Goal: Task Accomplishment & Management: Use online tool/utility

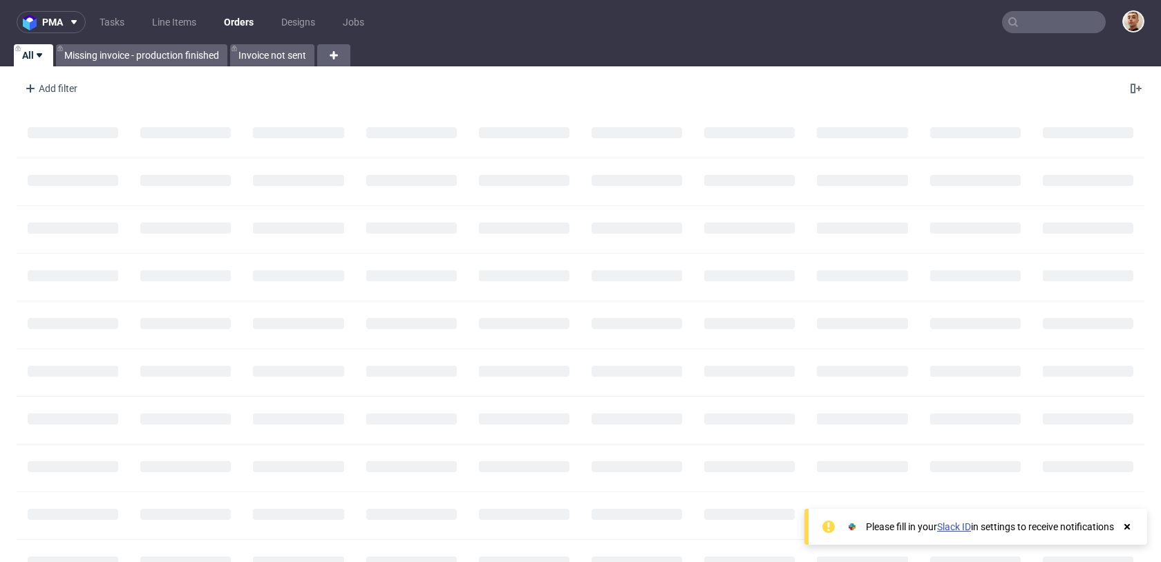
click at [1064, 28] on input "text" at bounding box center [1054, 22] width 104 height 22
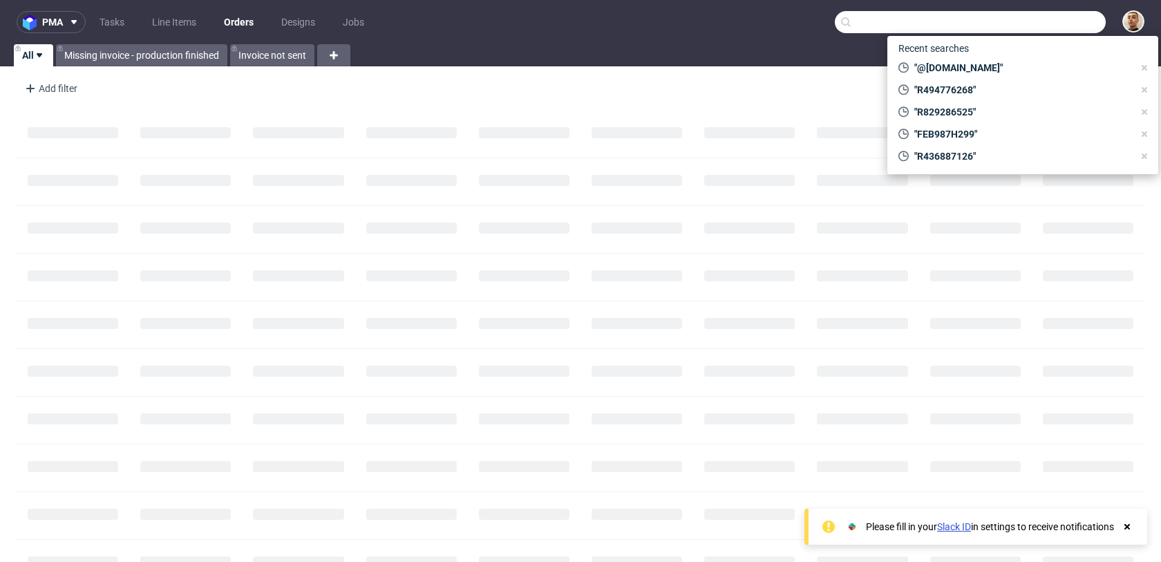
paste input "R811231326"
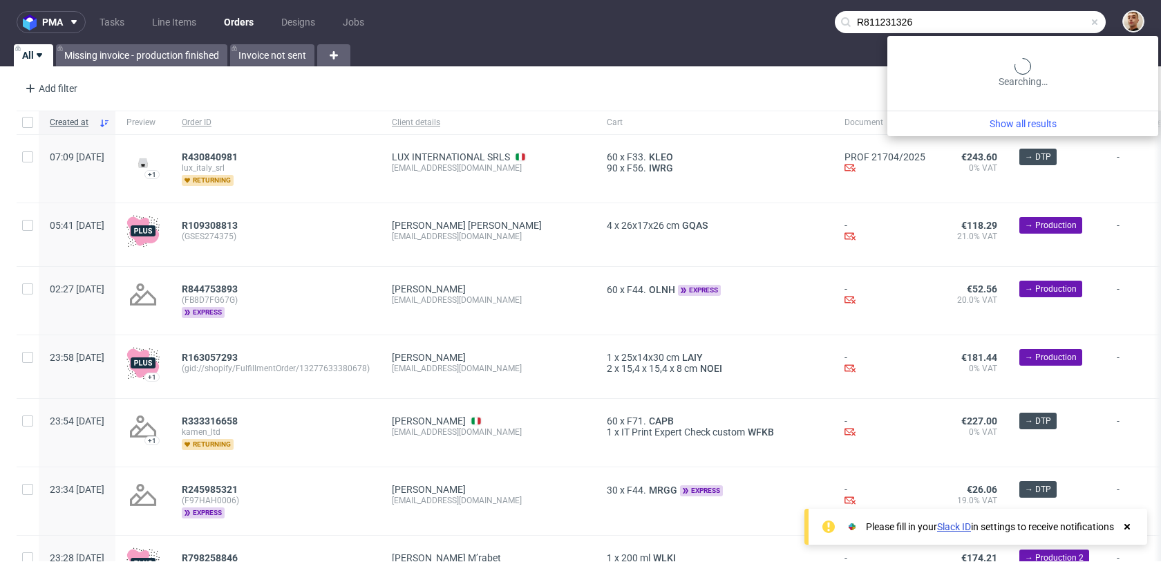
type input "R811231326"
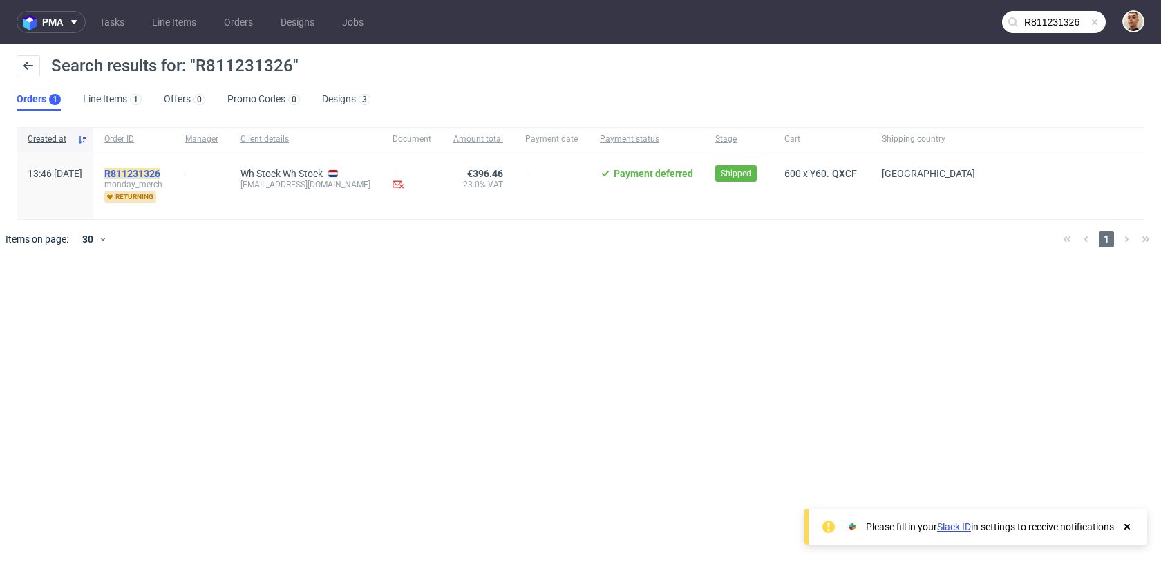
click at [160, 173] on mark "R811231326" at bounding box center [132, 173] width 56 height 11
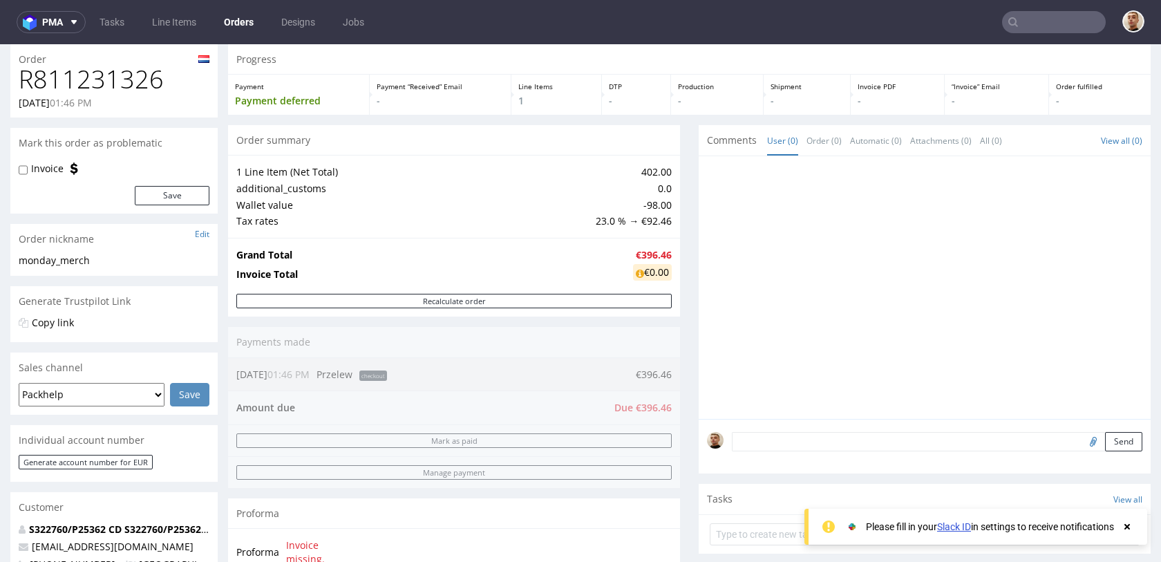
scroll to position [3, 0]
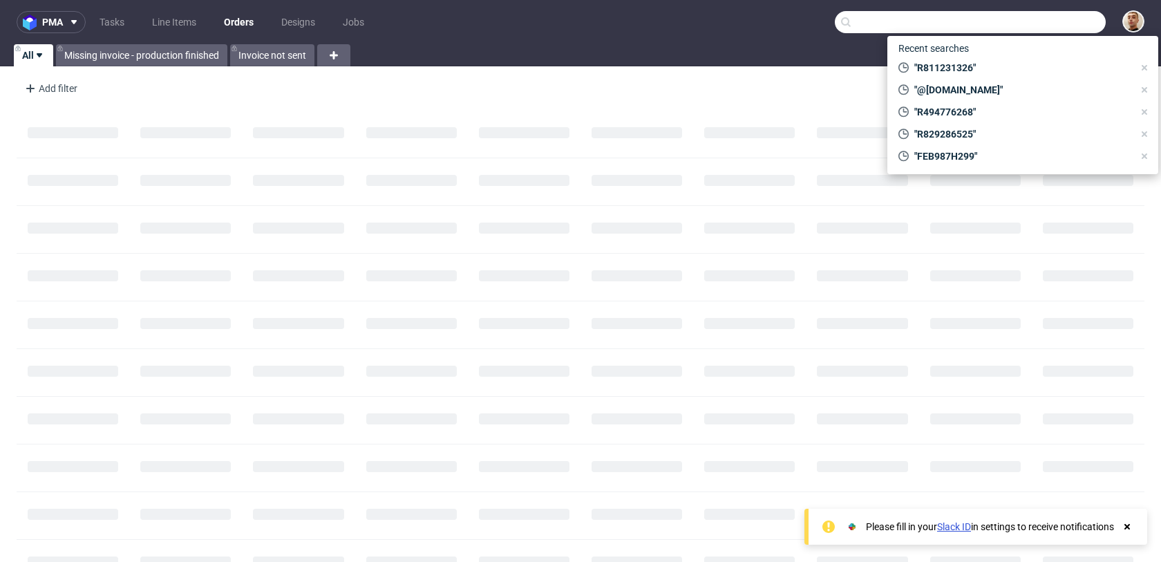
click at [1085, 26] on input "text" at bounding box center [970, 22] width 271 height 22
paste input "R463327644"
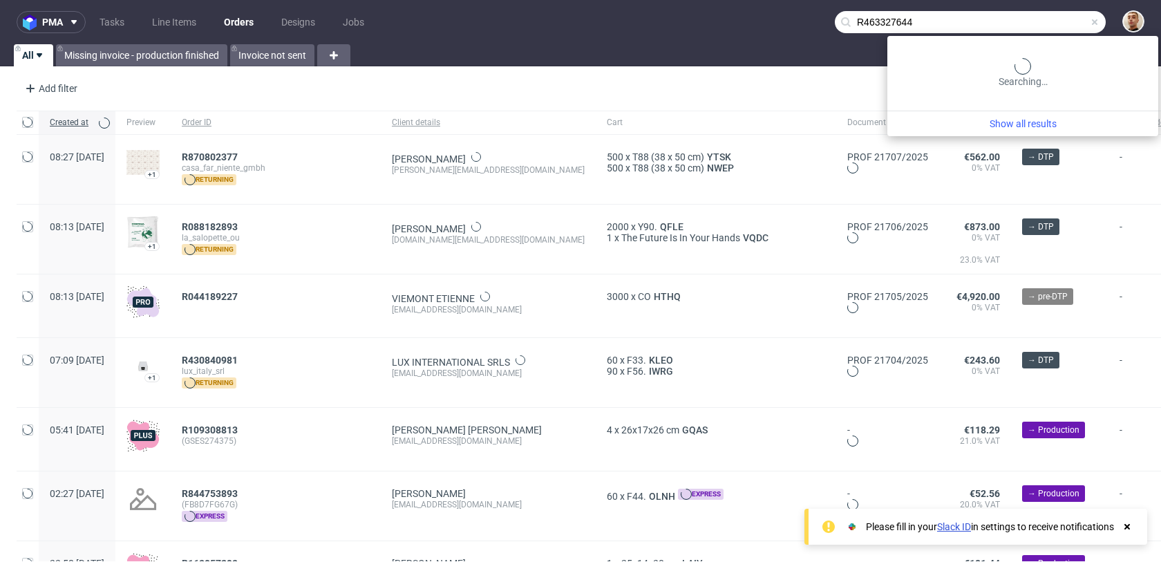
type input "R463327644"
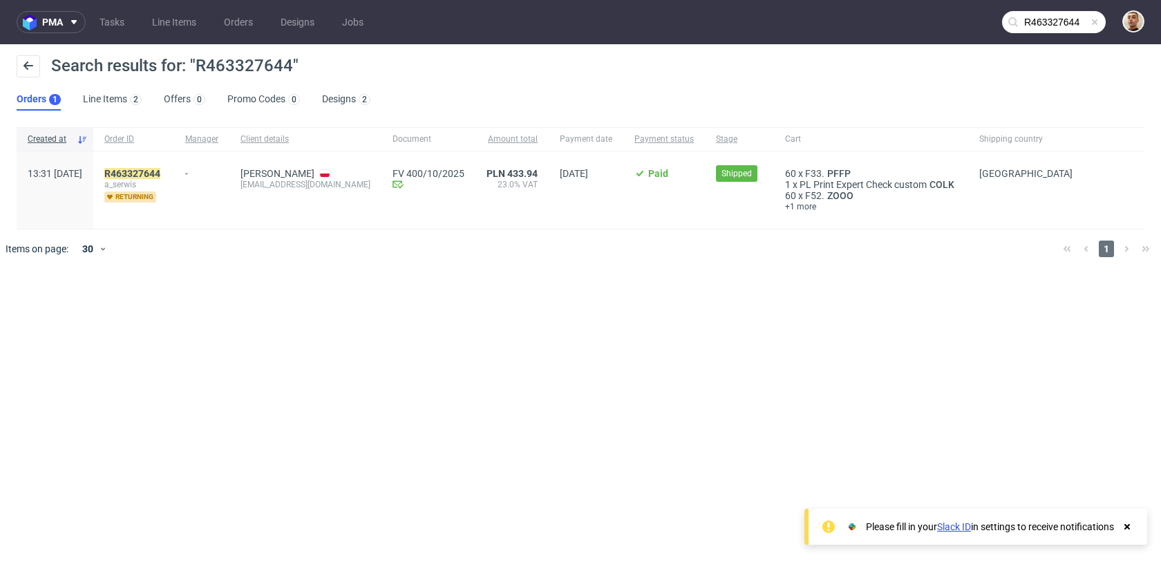
click at [174, 169] on div "R463327644 a_serwis returning" at bounding box center [133, 189] width 81 height 77
click at [160, 170] on mark "R463327644" at bounding box center [132, 173] width 56 height 11
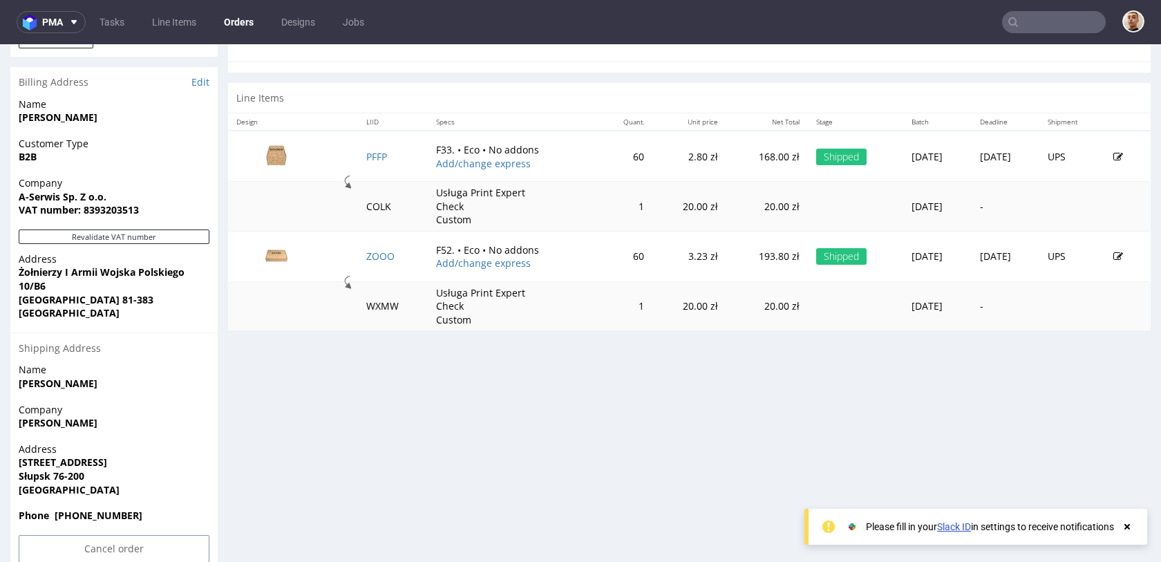
scroll to position [695, 0]
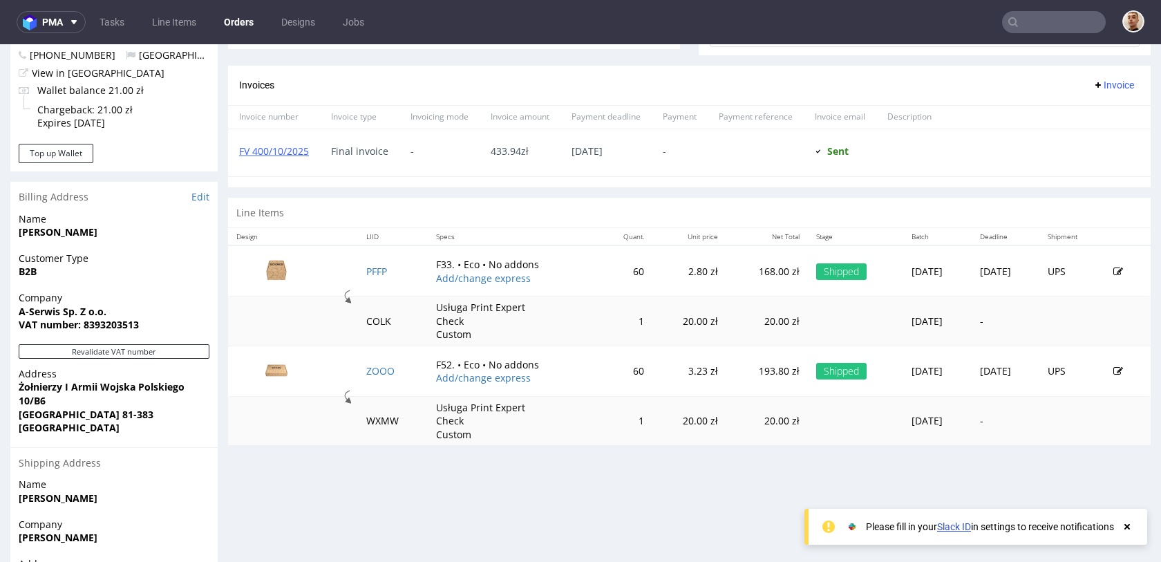
scroll to position [619, 0]
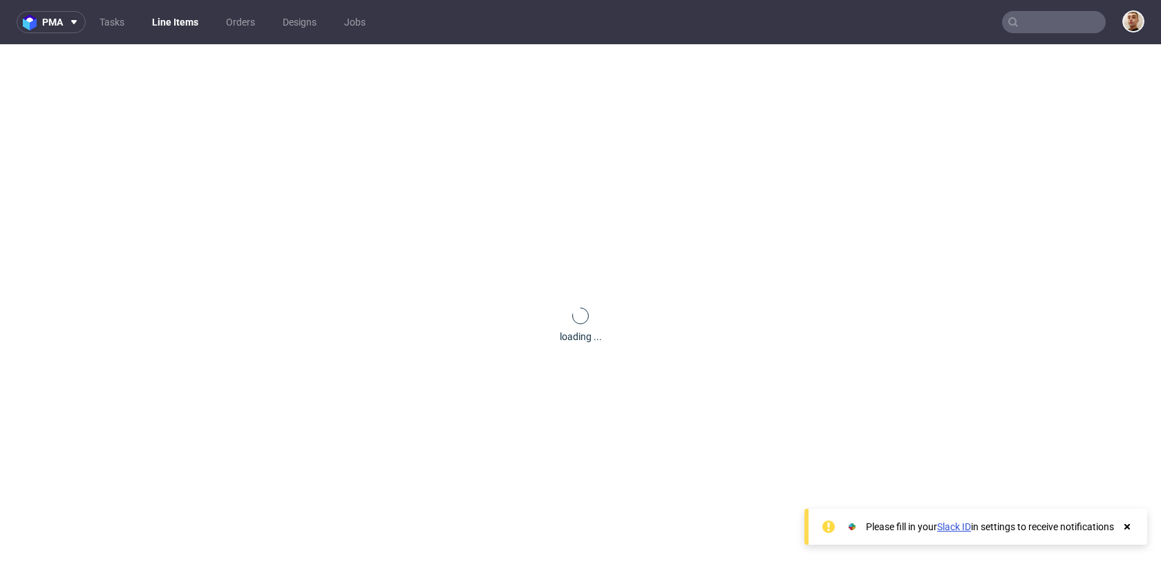
click at [369, 306] on div "loading ..." at bounding box center [580, 325] width 1161 height 562
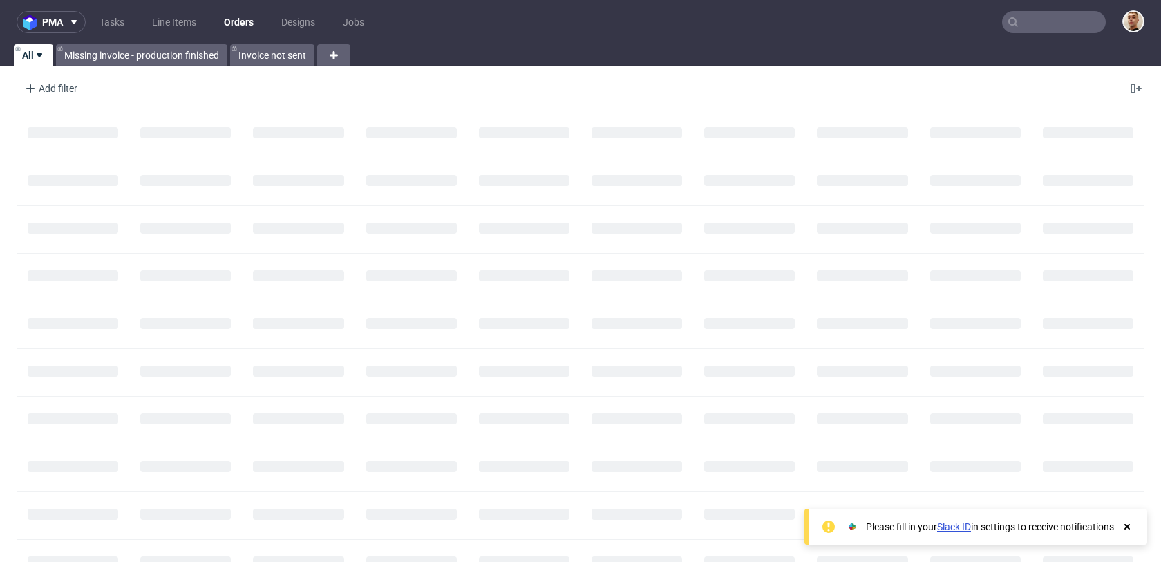
click at [1033, 21] on input "text" at bounding box center [1054, 22] width 104 height 22
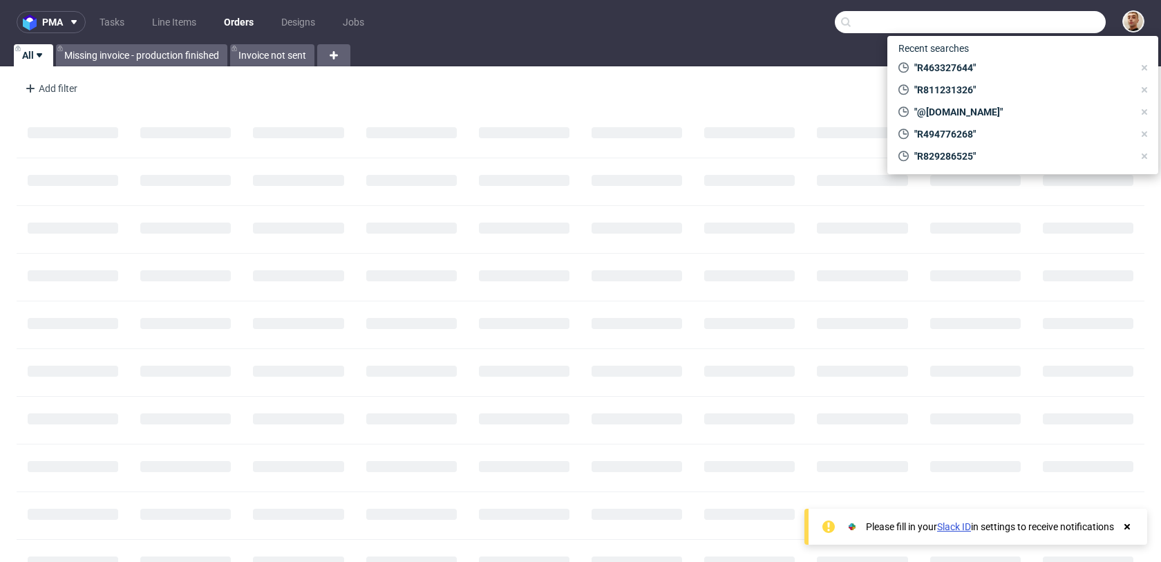
paste input "R463327644"
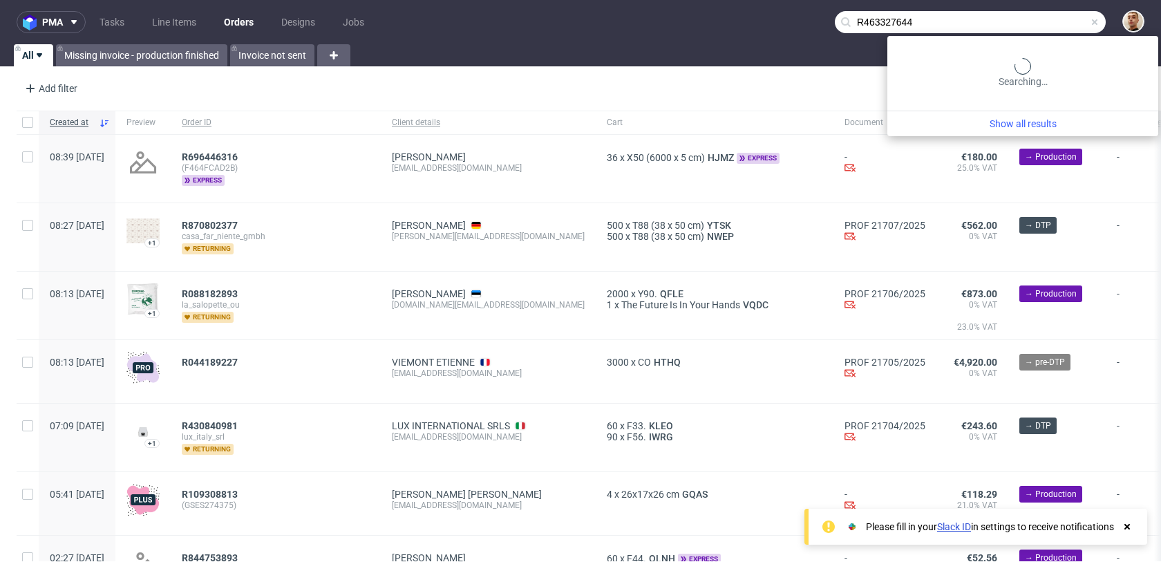
type input "R463327644"
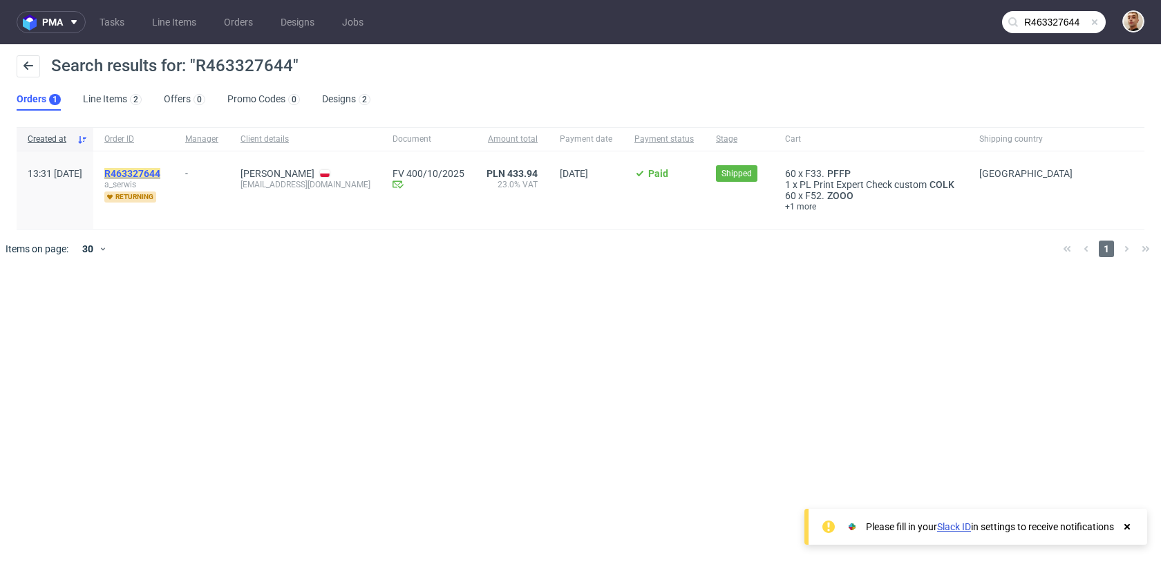
click at [160, 169] on mark "R463327644" at bounding box center [132, 173] width 56 height 11
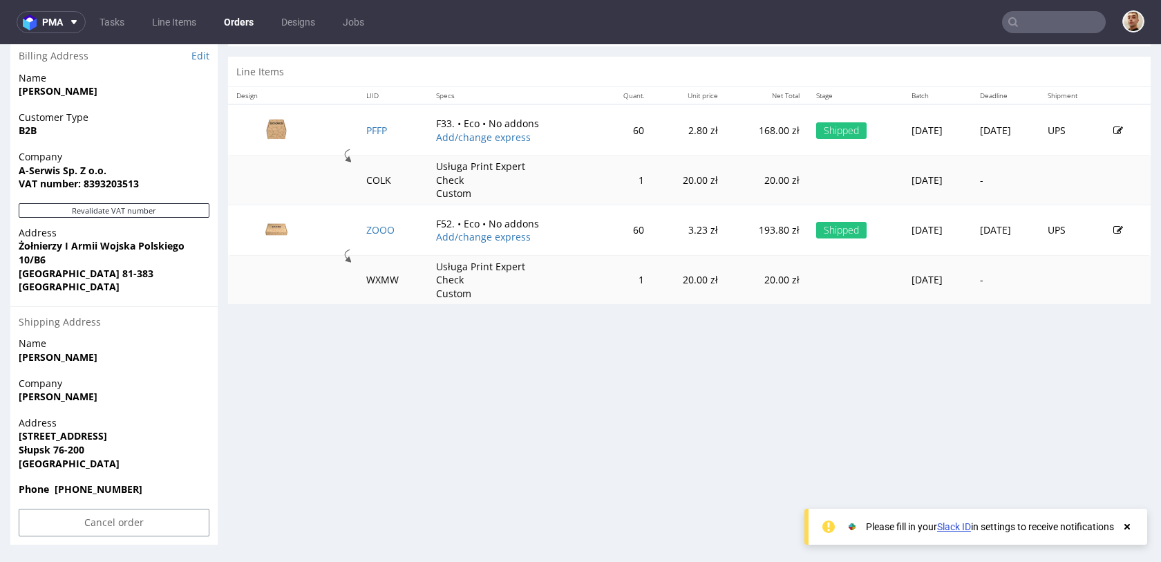
scroll to position [3, 0]
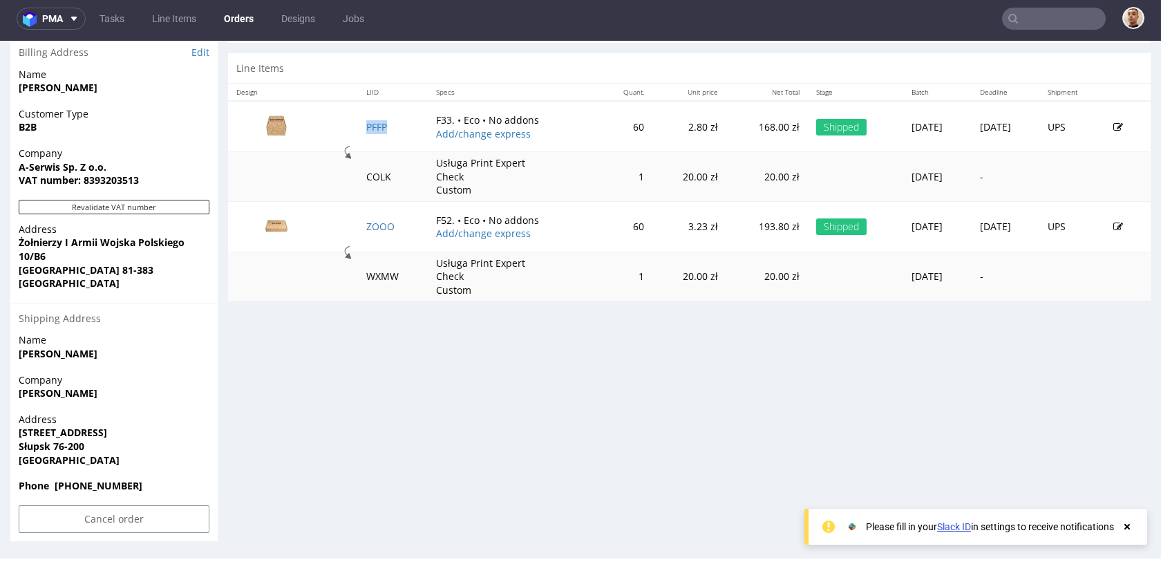
click at [379, 123] on td "PFFP" at bounding box center [393, 126] width 70 height 51
click at [370, 129] on link "PFFP" at bounding box center [376, 126] width 21 height 13
click at [366, 220] on link "ZOOO" at bounding box center [380, 226] width 28 height 13
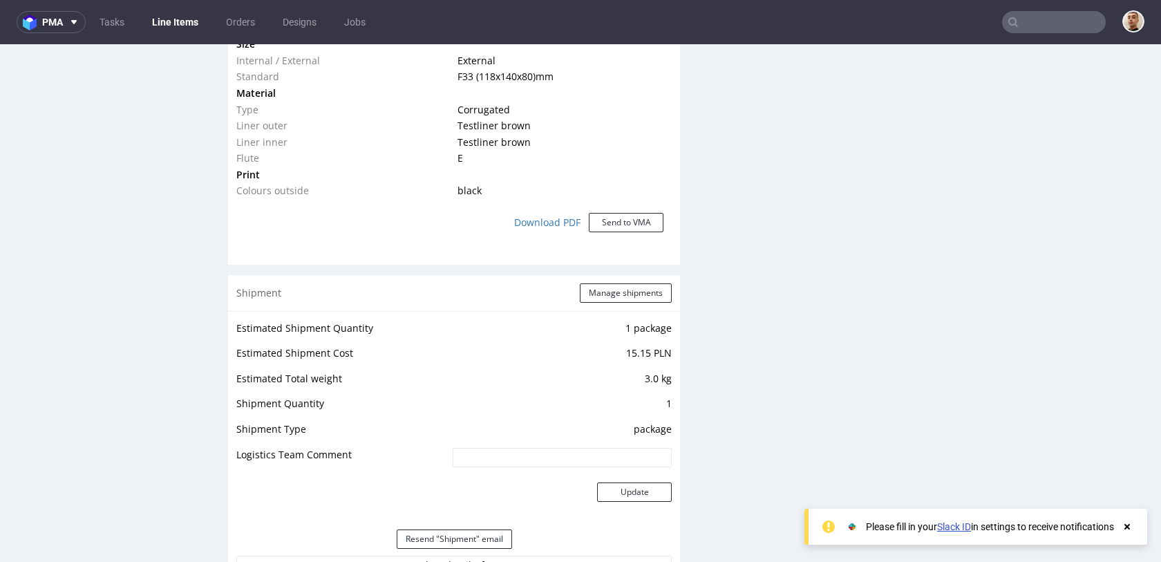
scroll to position [1334, 0]
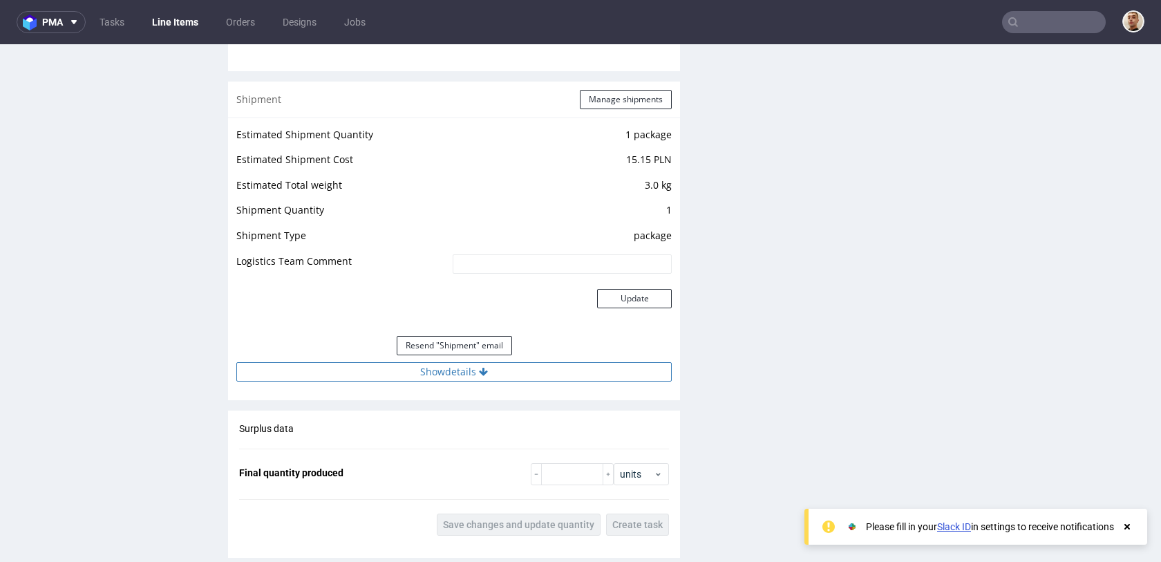
click at [473, 374] on button "Show details" at bounding box center [453, 371] width 435 height 19
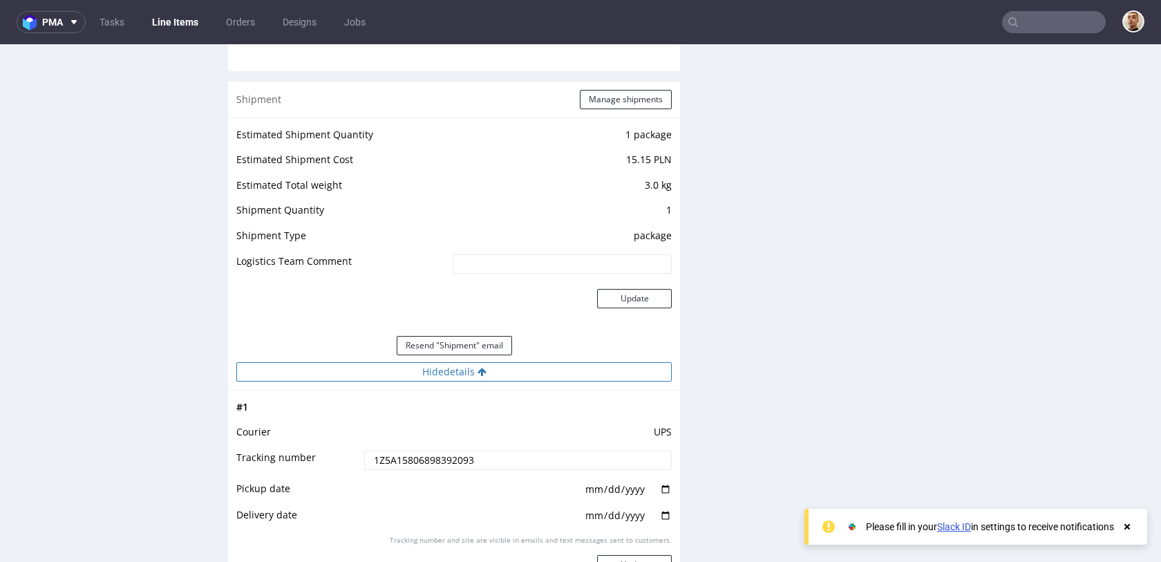
scroll to position [1469, 0]
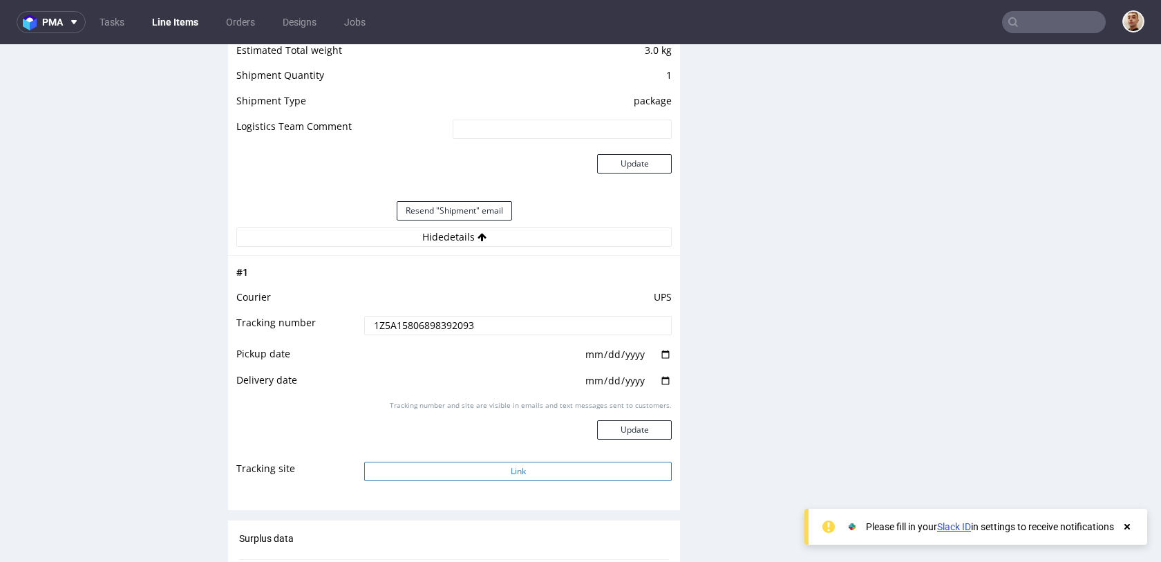
click at [473, 464] on button "Link" at bounding box center [518, 471] width 308 height 19
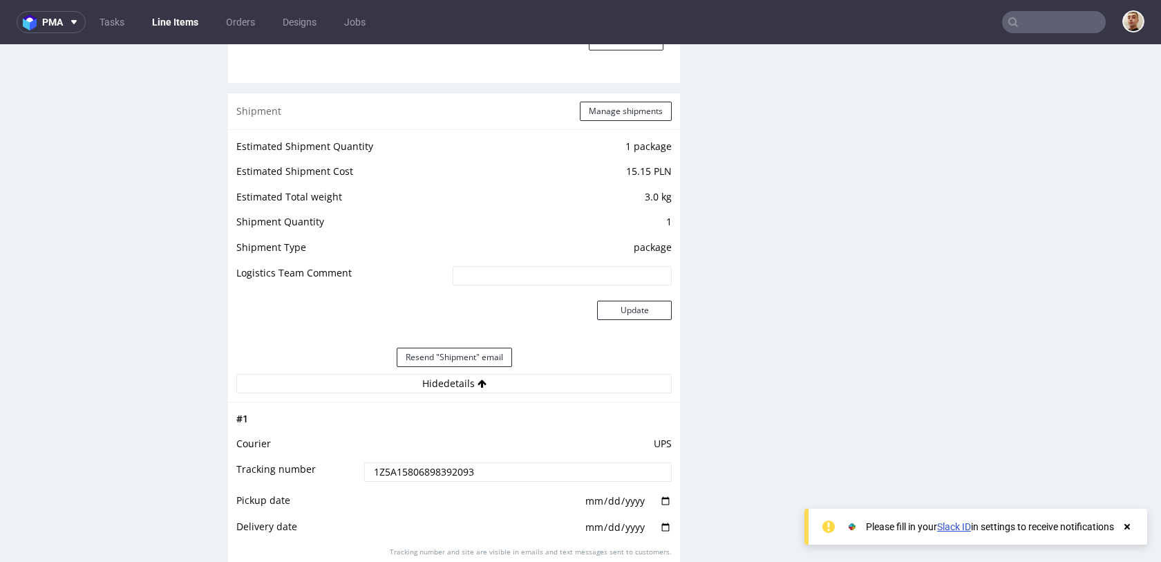
scroll to position [0, 0]
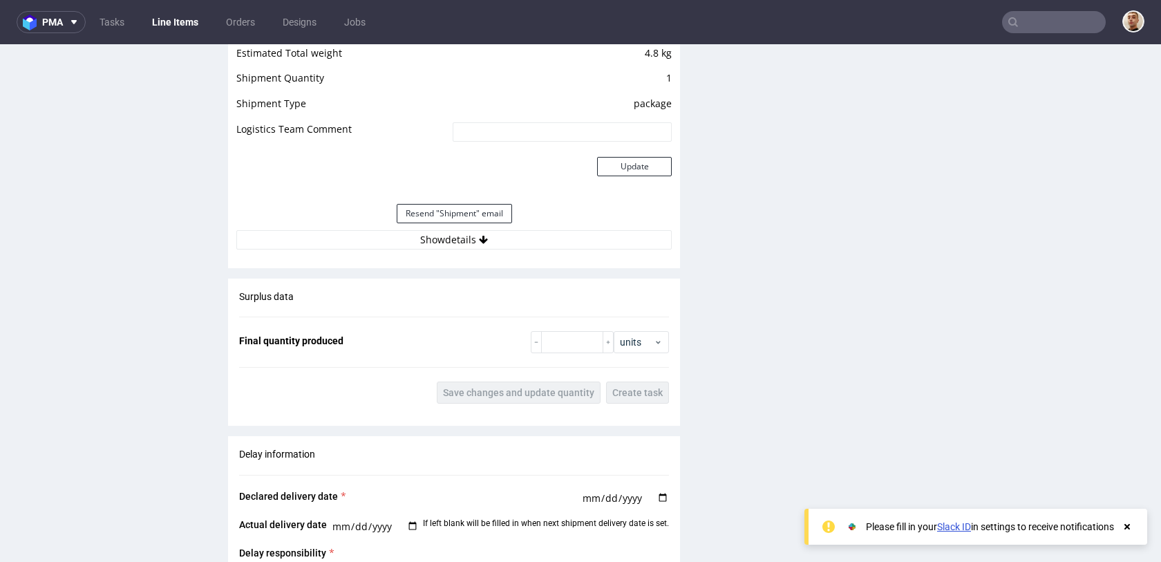
scroll to position [1480, 0]
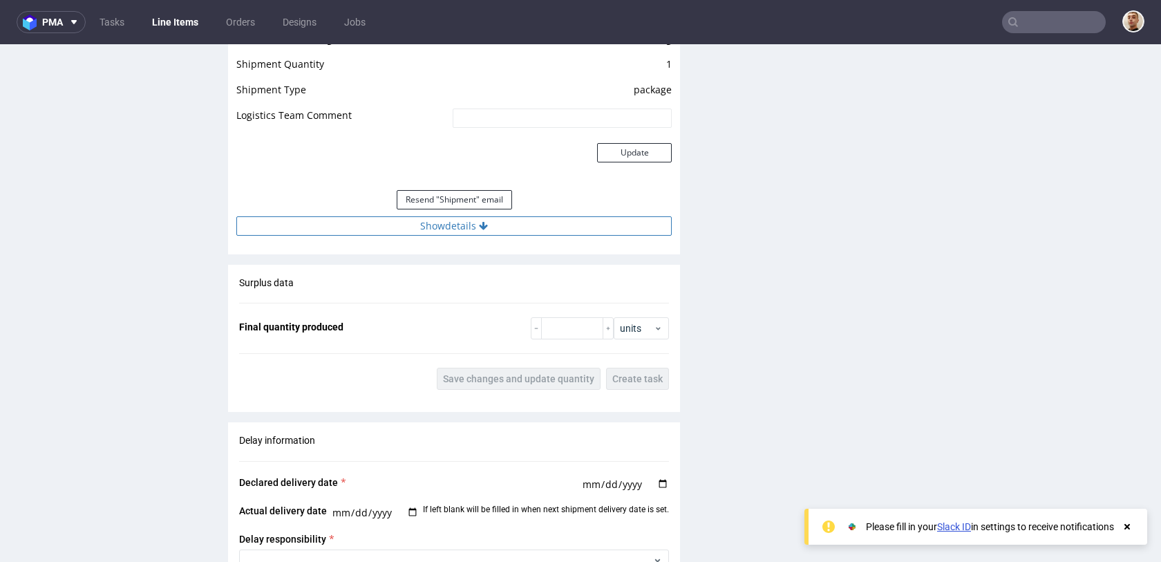
click at [538, 229] on button "Show details" at bounding box center [453, 225] width 435 height 19
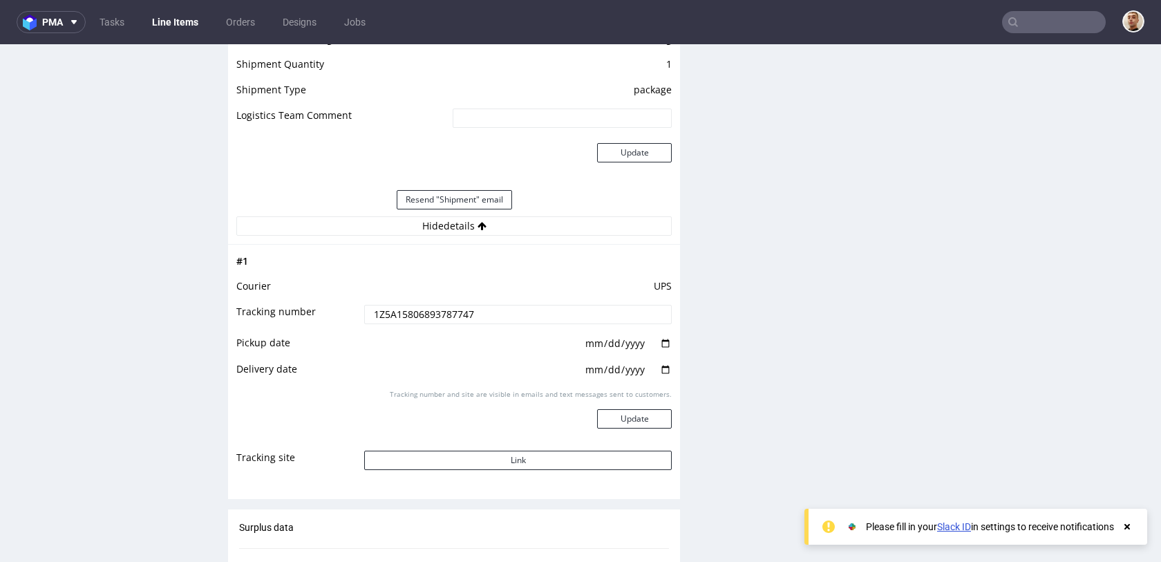
scroll to position [1558, 0]
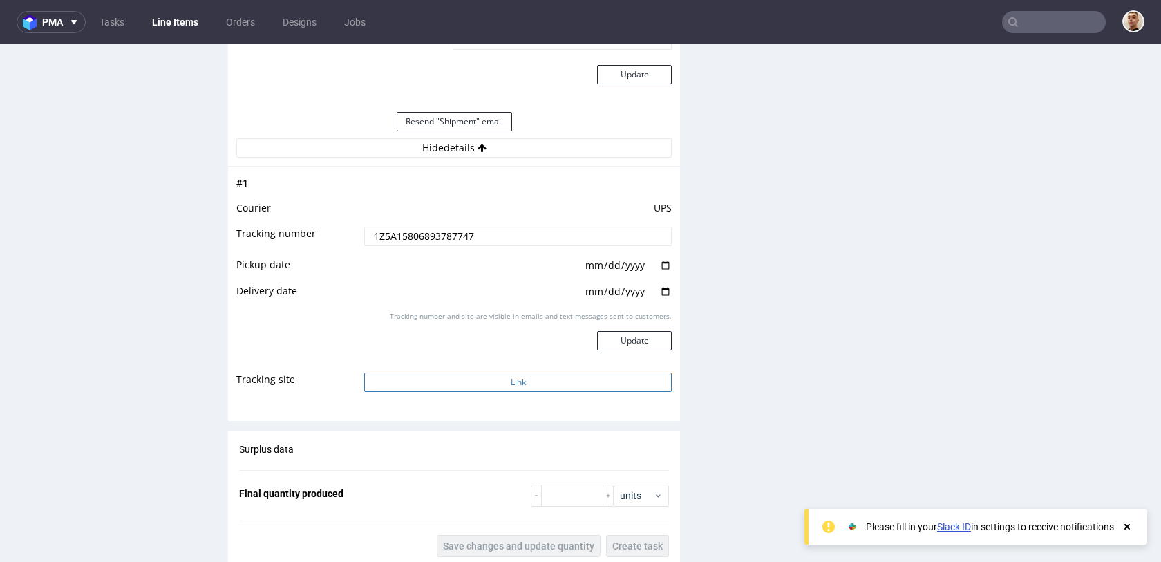
click at [504, 384] on button "Link" at bounding box center [518, 382] width 308 height 19
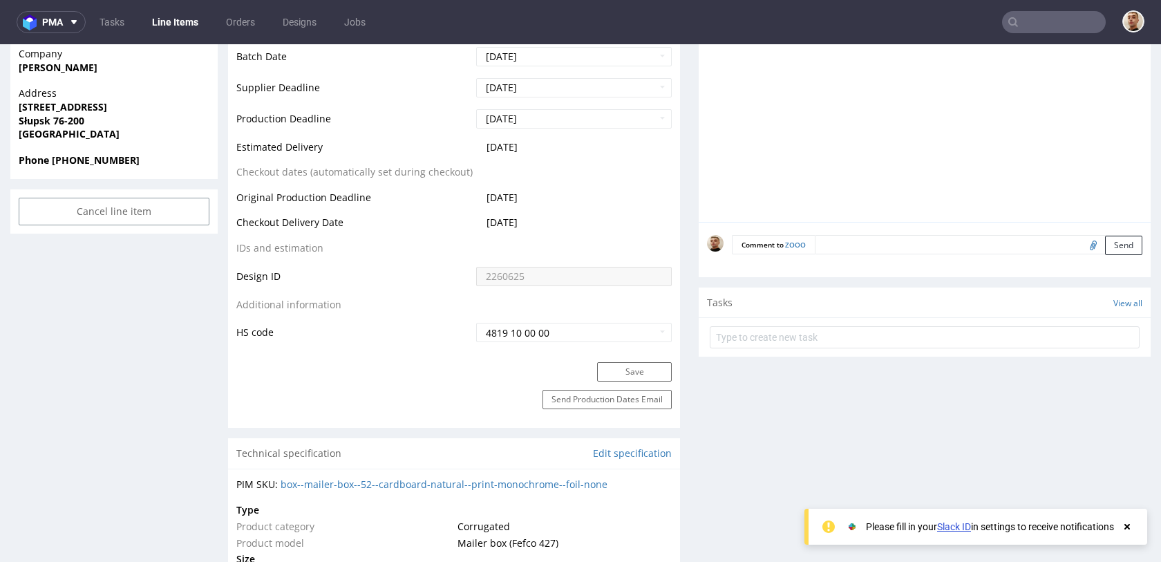
scroll to position [0, 0]
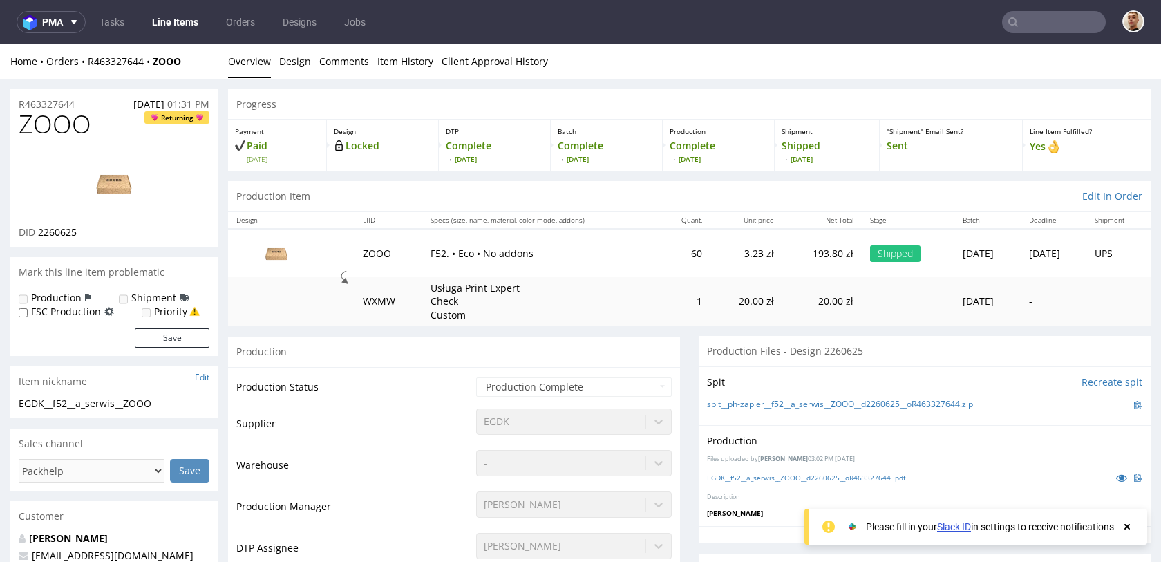
click at [54, 543] on link "Anna Salwowska" at bounding box center [68, 538] width 79 height 13
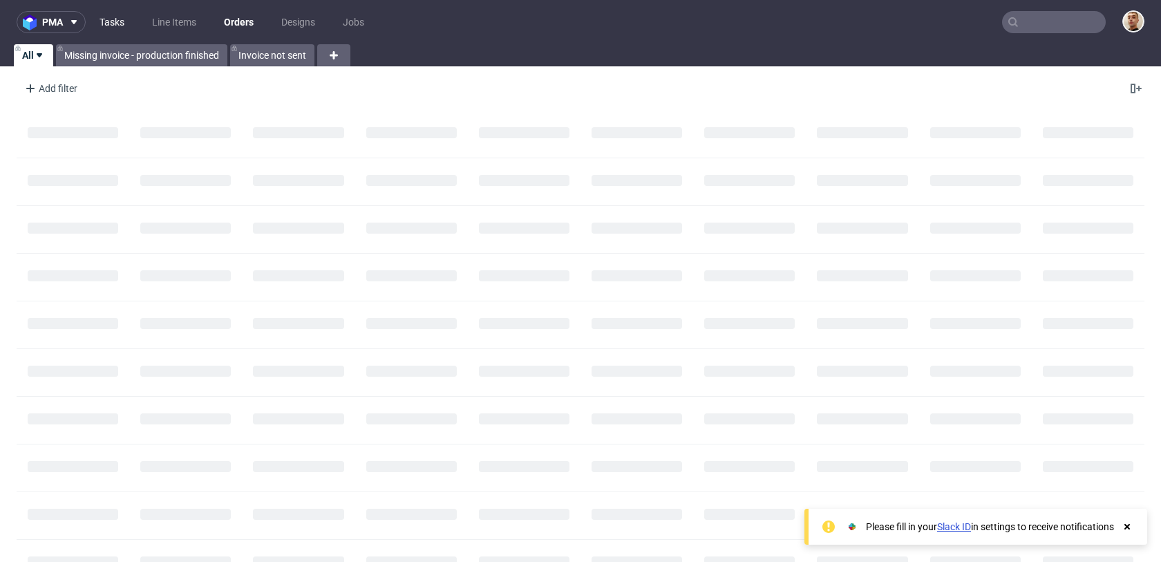
click at [112, 19] on link "Tasks" at bounding box center [111, 22] width 41 height 22
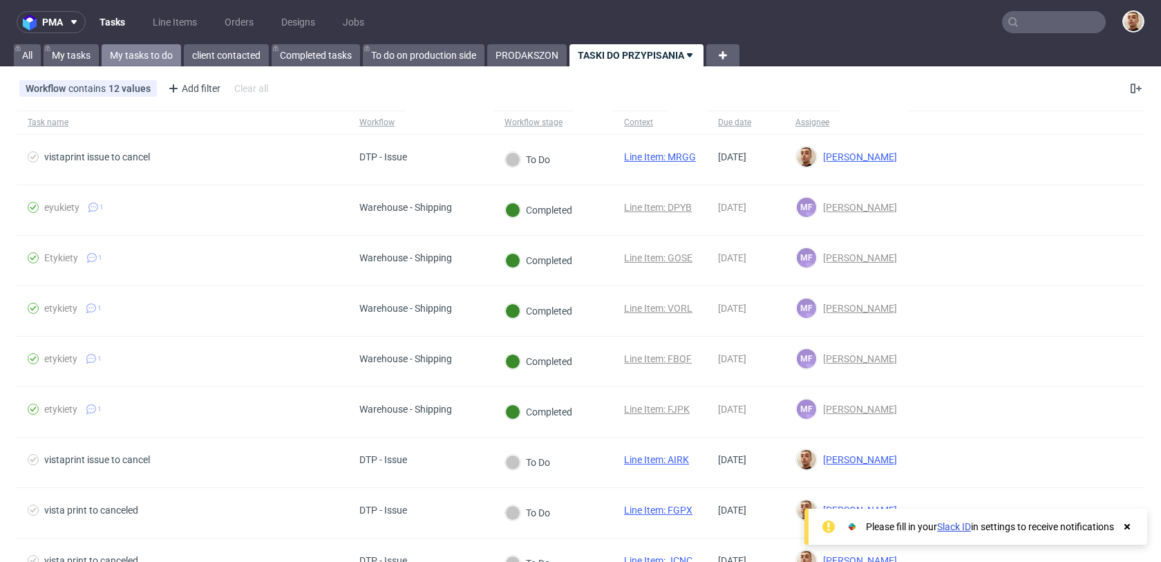
click at [156, 57] on link "My tasks to do" at bounding box center [141, 55] width 79 height 22
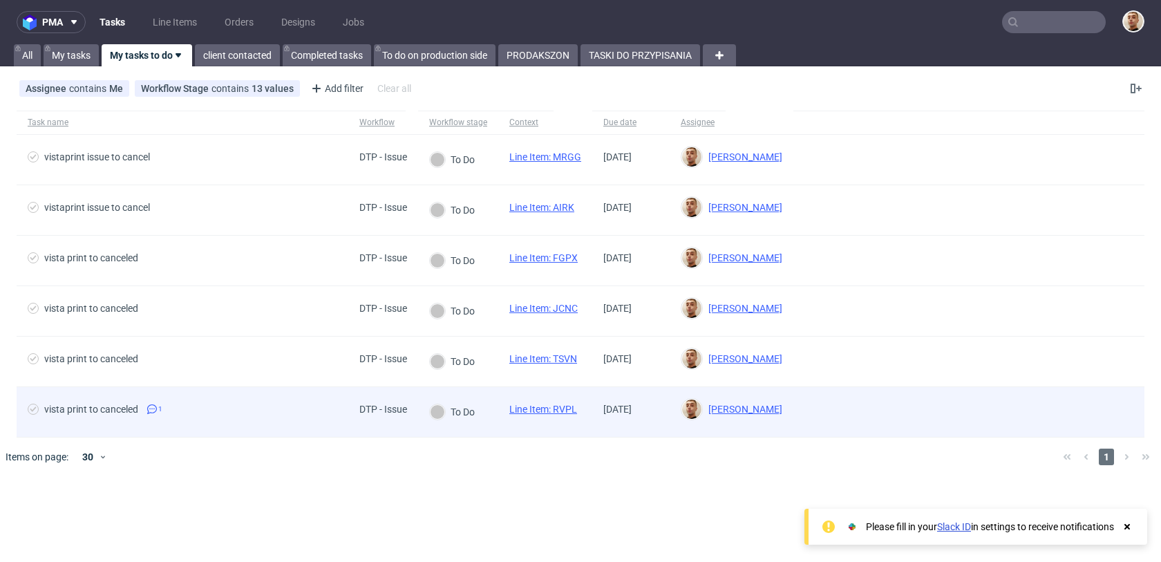
click at [185, 417] on span "vista print to canceled 1" at bounding box center [183, 412] width 310 height 17
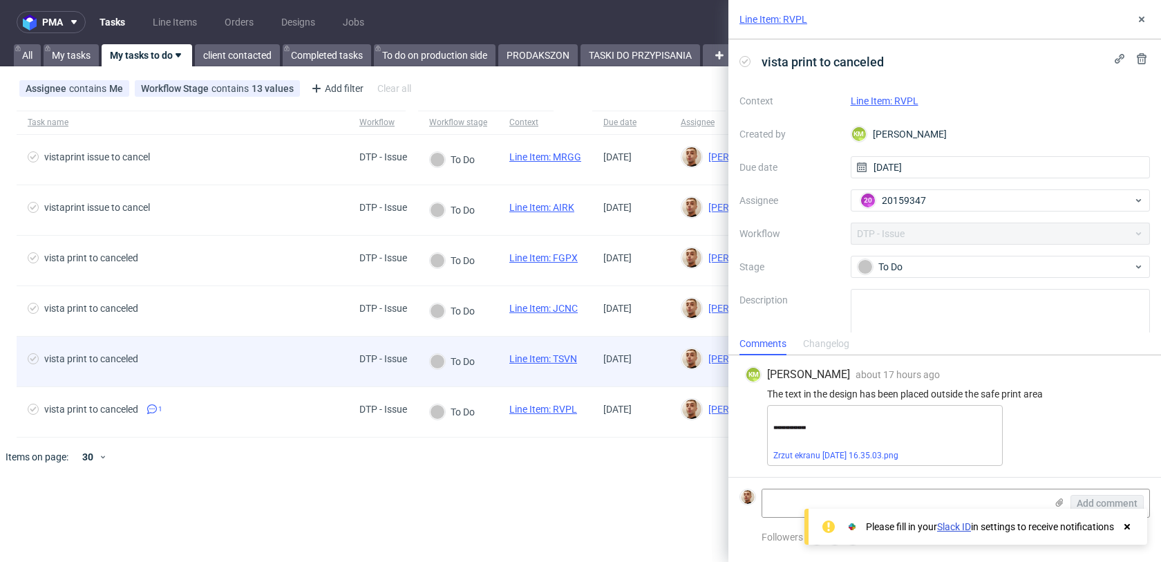
click at [201, 375] on div "vista print to canceled" at bounding box center [183, 362] width 332 height 50
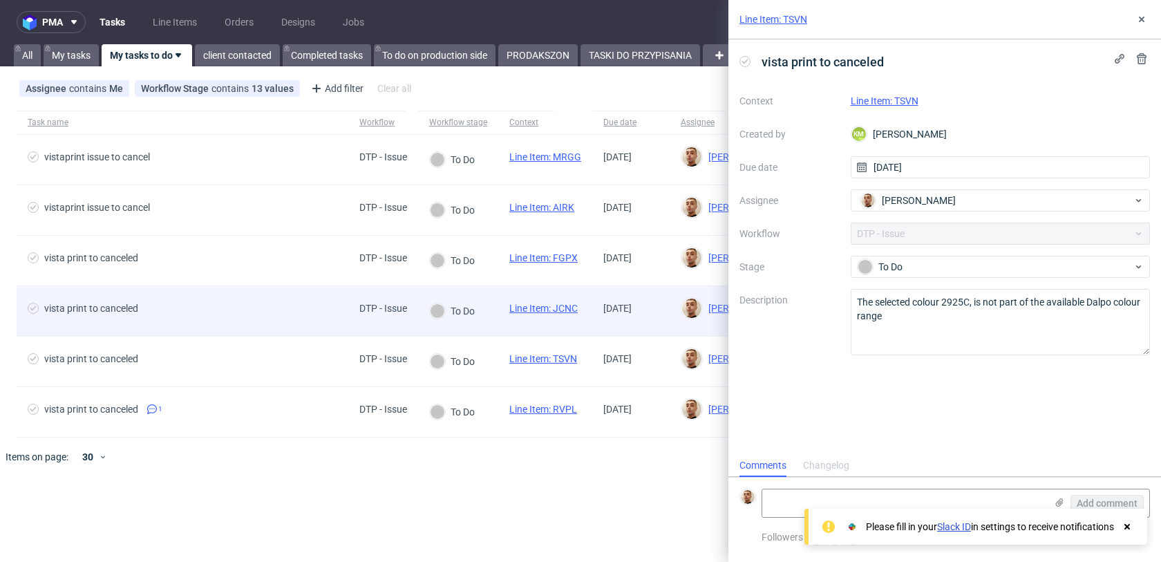
scroll to position [11, 0]
click at [212, 303] on span "vista print to canceled" at bounding box center [183, 311] width 310 height 17
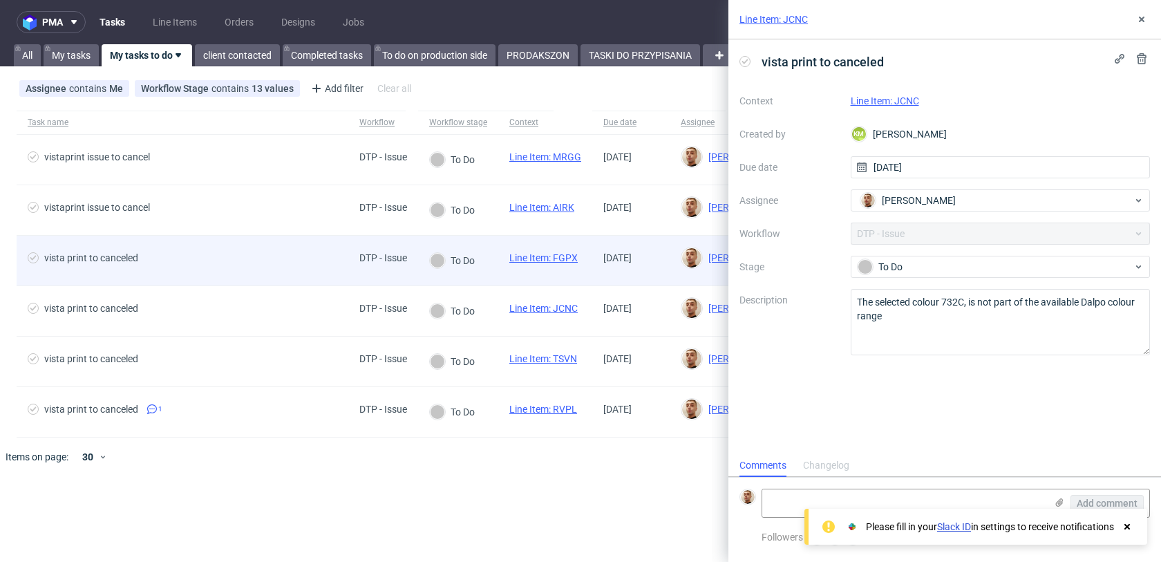
scroll to position [11, 0]
click at [214, 250] on div "vista print to canceled" at bounding box center [183, 261] width 332 height 50
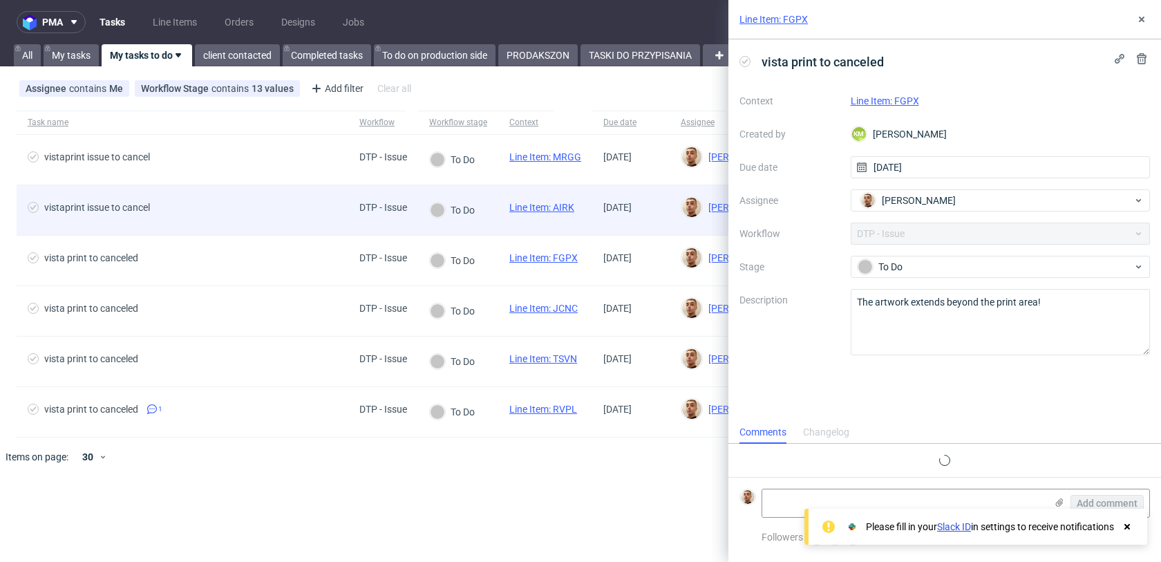
scroll to position [11, 0]
click at [216, 200] on div "vistaprint issue to cancel" at bounding box center [183, 210] width 332 height 50
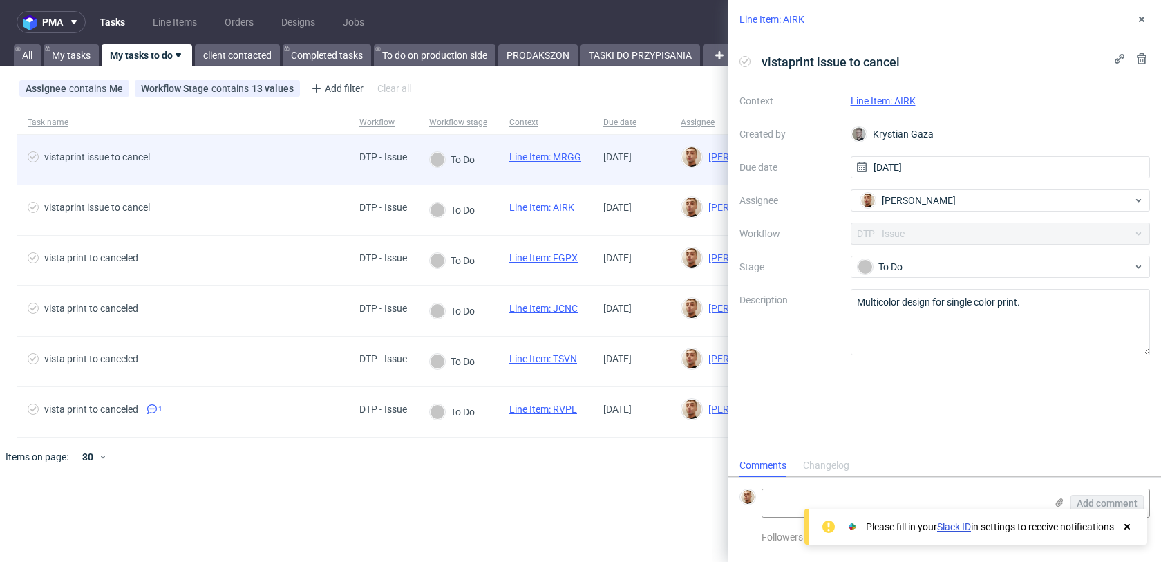
scroll to position [11, 0]
click at [215, 162] on span "vistaprint issue to cancel" at bounding box center [183, 159] width 310 height 17
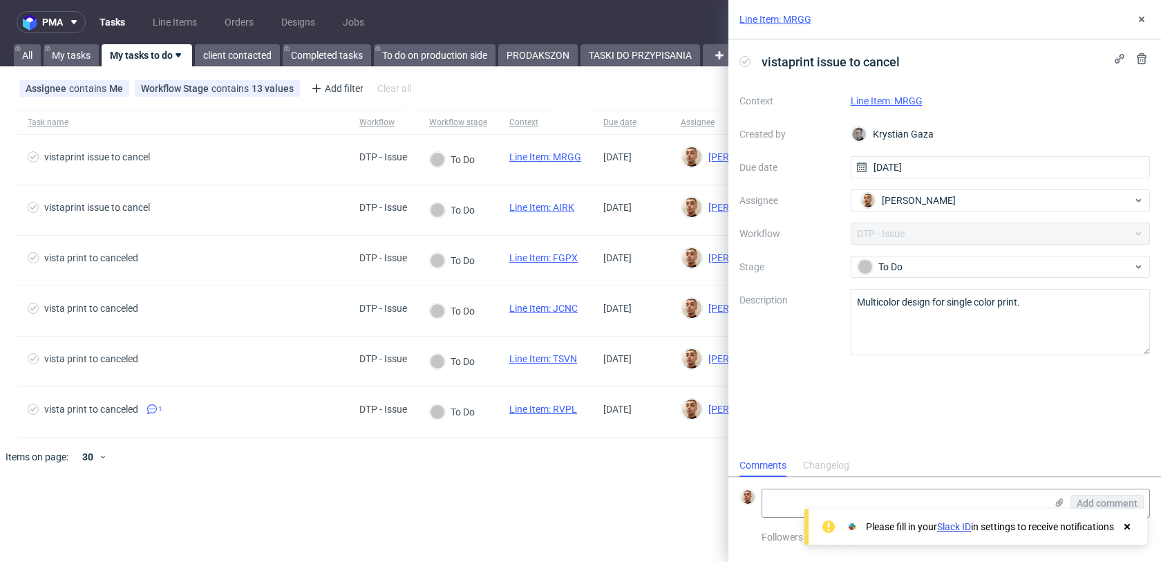
scroll to position [11, 0]
